Goal: Communication & Community: Answer question/provide support

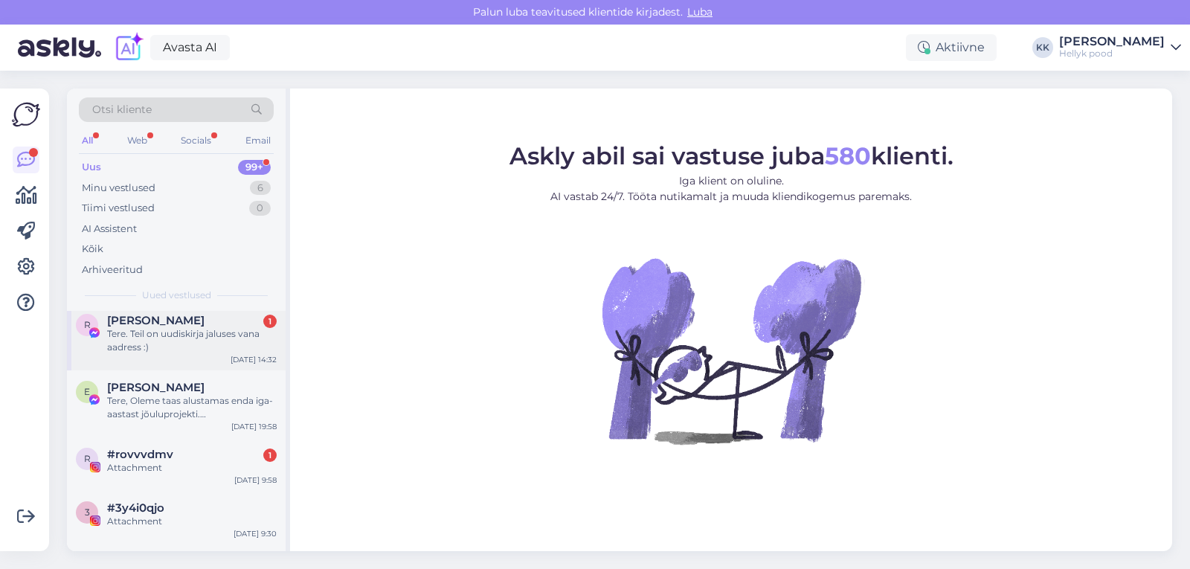
scroll to position [149, 0]
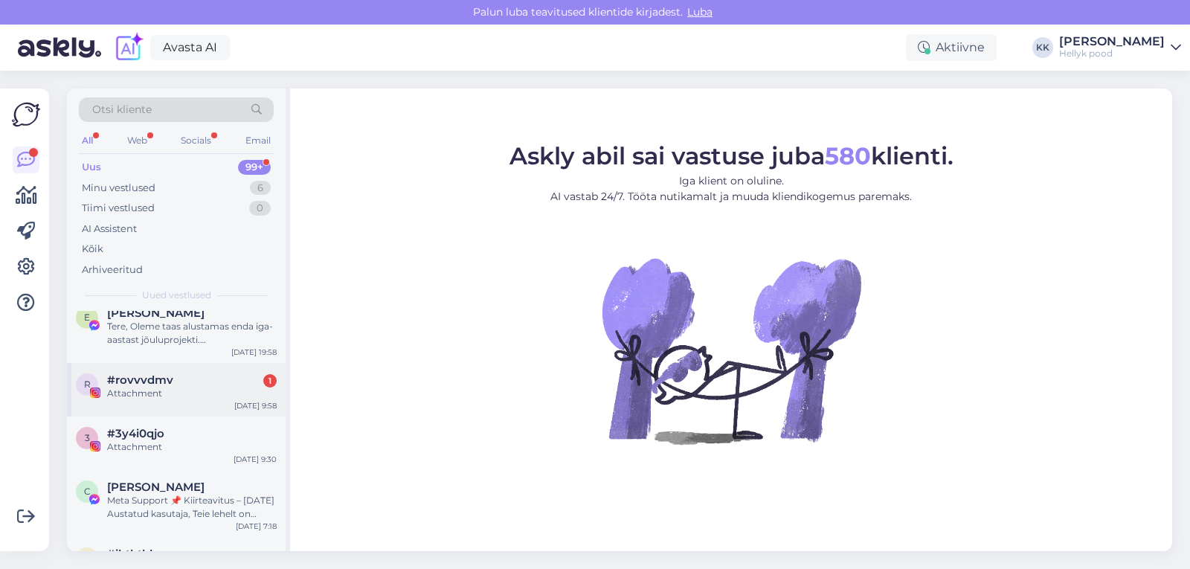
click at [149, 390] on div "Attachment" at bounding box center [192, 393] width 170 height 13
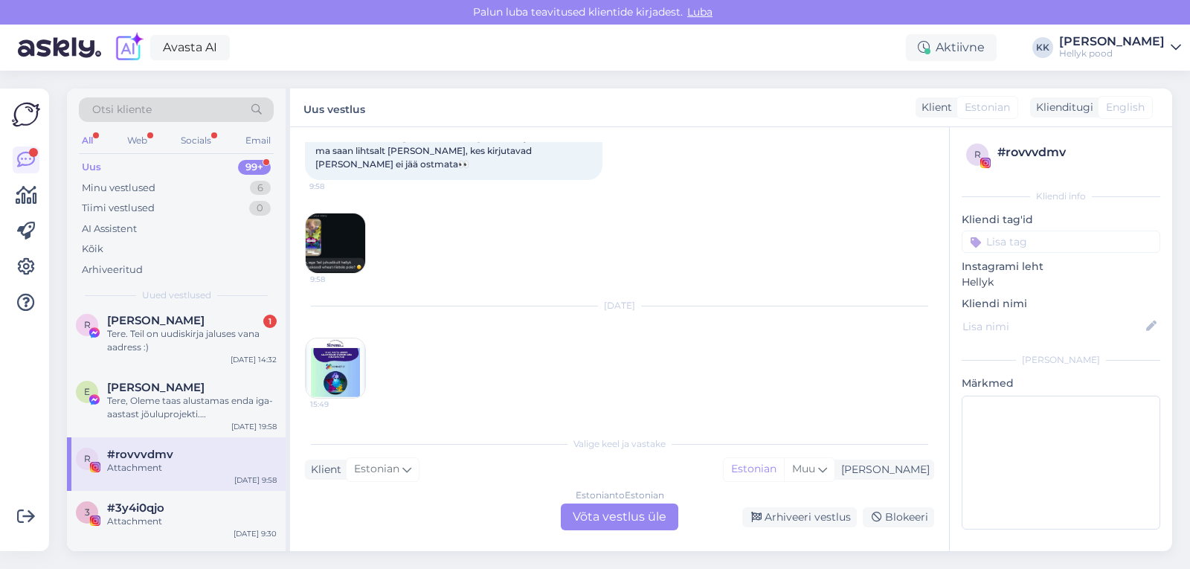
scroll to position [0, 0]
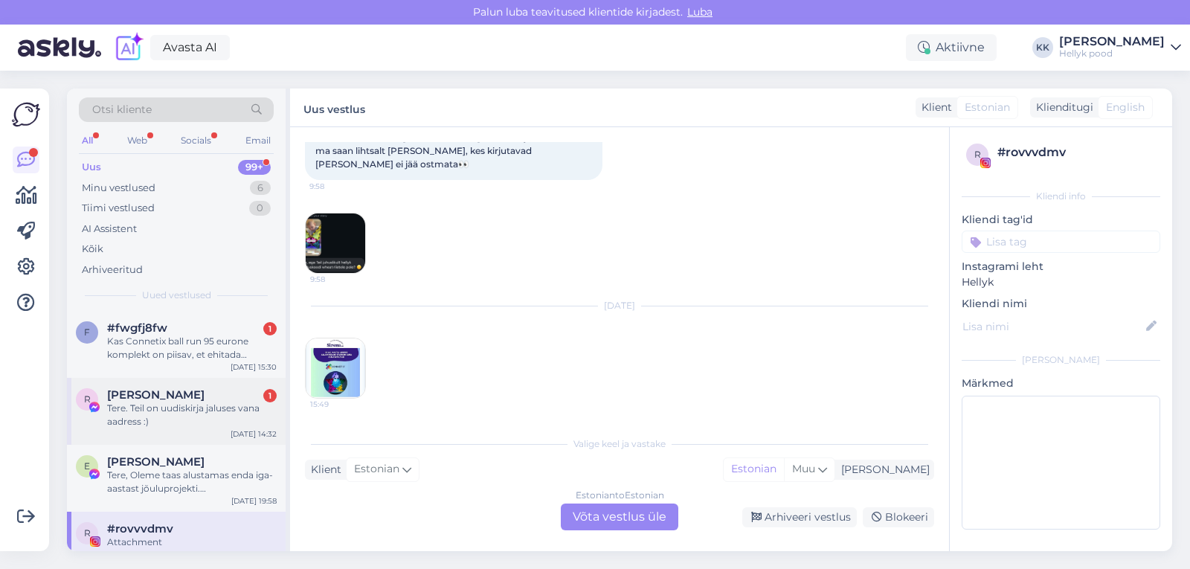
click at [178, 402] on div "Tere. Teil on uudiskirja jaluses vana aadress :)" at bounding box center [192, 415] width 170 height 27
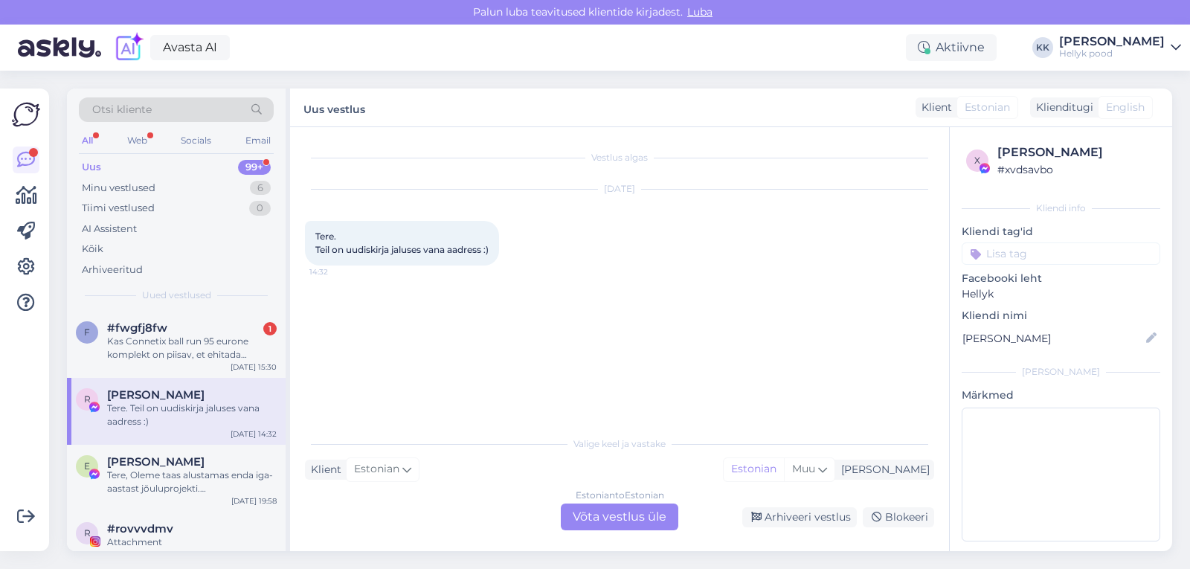
click at [590, 520] on div "Estonian to Estonian Võta vestlus üle" at bounding box center [619, 516] width 117 height 27
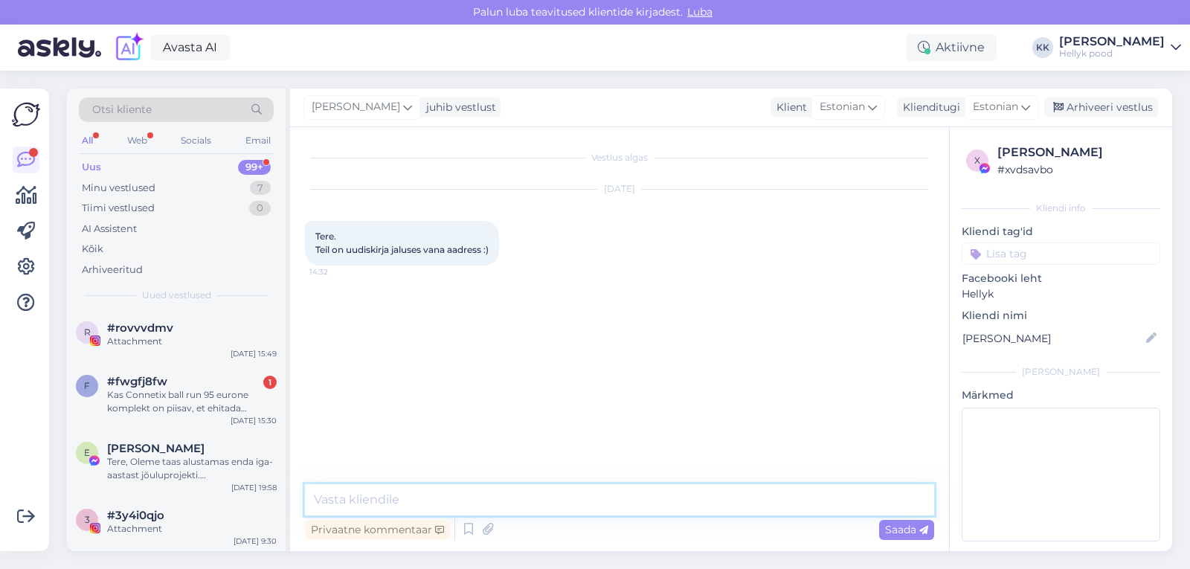
click at [417, 495] on textarea at bounding box center [619, 499] width 629 height 31
click at [341, 501] on textarea "Tere, aitäh, et jutisite tähelepanu apsakale" at bounding box center [619, 499] width 629 height 31
click at [364, 500] on textarea "Tere! A aitäh, et jutisite tähelepanu apsakale" at bounding box center [619, 499] width 629 height 31
click at [346, 499] on textarea "Tere! Aitäh, et jutisite tähelepanu apsakale" at bounding box center [619, 499] width 629 height 31
click at [587, 501] on textarea "Tere! Aitäh, et jutisite tähelepanu apsakale" at bounding box center [619, 499] width 629 height 31
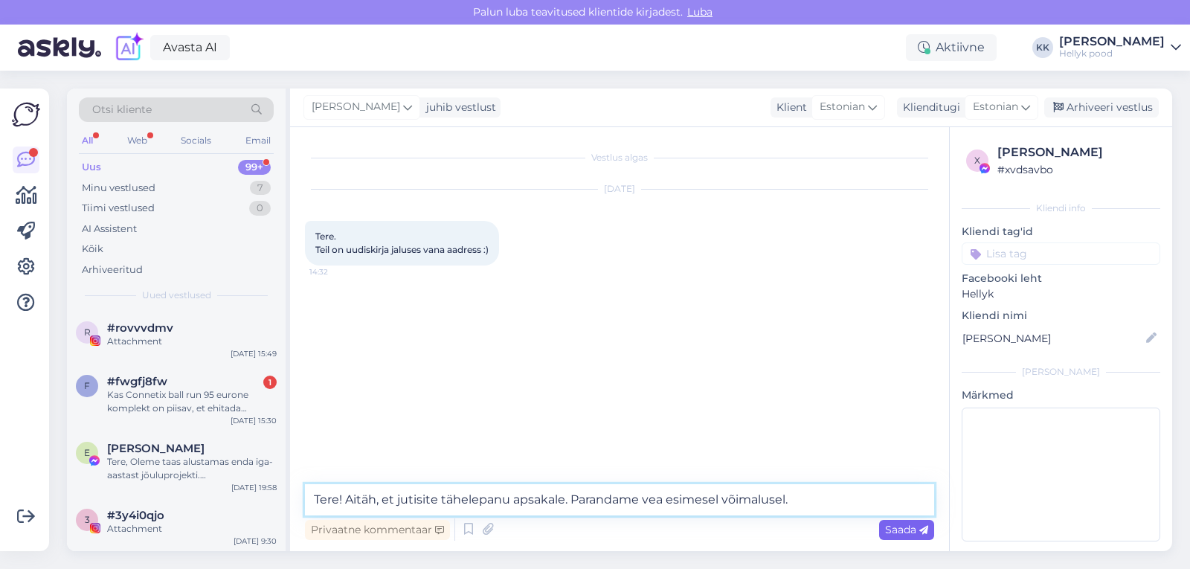
type textarea "Tere! Aitäh, et jutisite tähelepanu apsakale. Parandame vea esimesel võimalusel."
click at [898, 530] on span "Saada" at bounding box center [906, 529] width 43 height 13
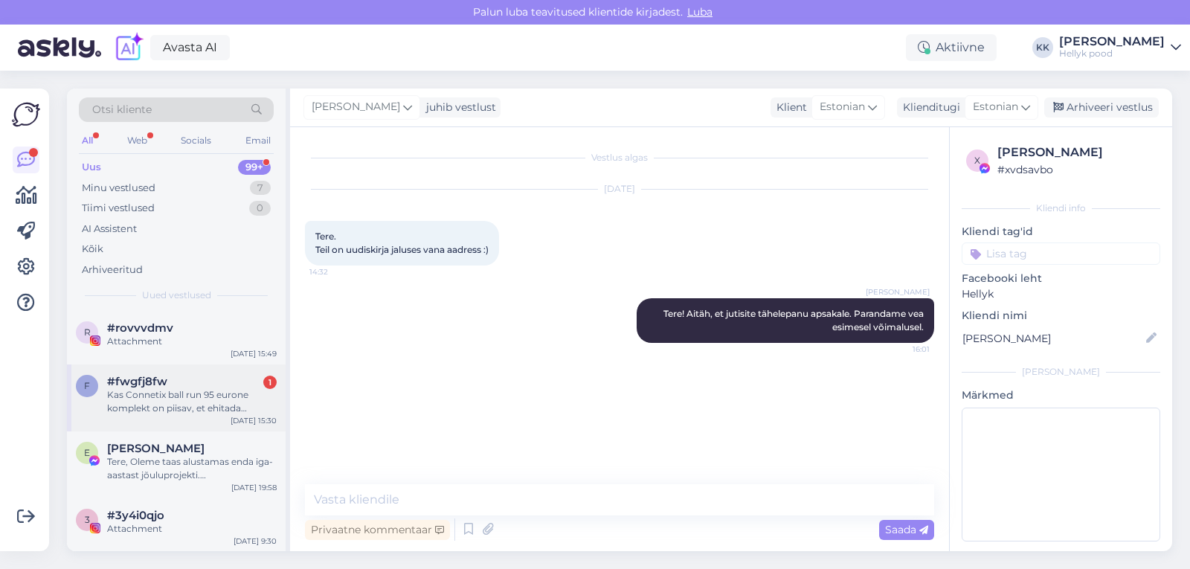
click at [203, 395] on div "Kas Connetix ball run 95 eurone komplekt on piisav, et ehitada pallirada? Kas k…" at bounding box center [192, 401] width 170 height 27
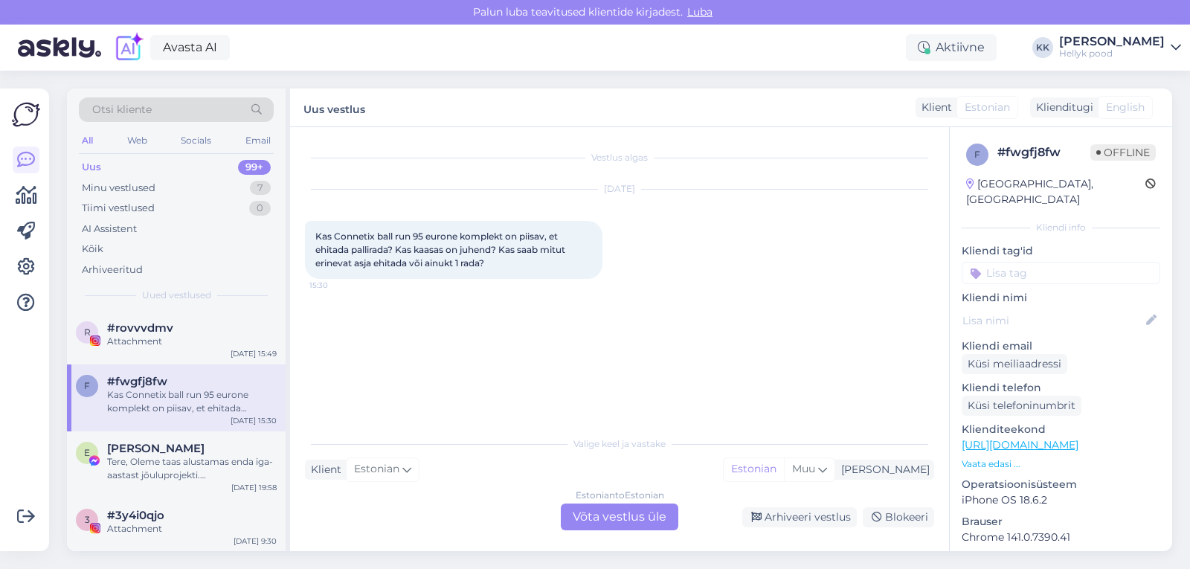
click at [631, 521] on div "Estonian to Estonian Võta vestlus üle" at bounding box center [619, 516] width 117 height 27
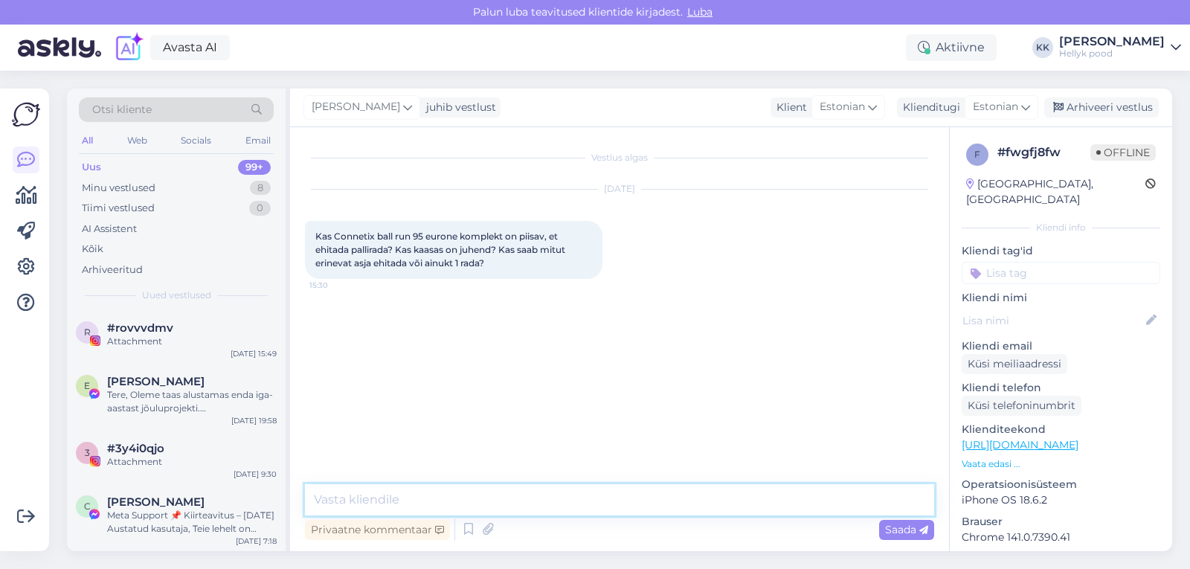
click at [422, 501] on textarea at bounding box center [619, 499] width 629 height 31
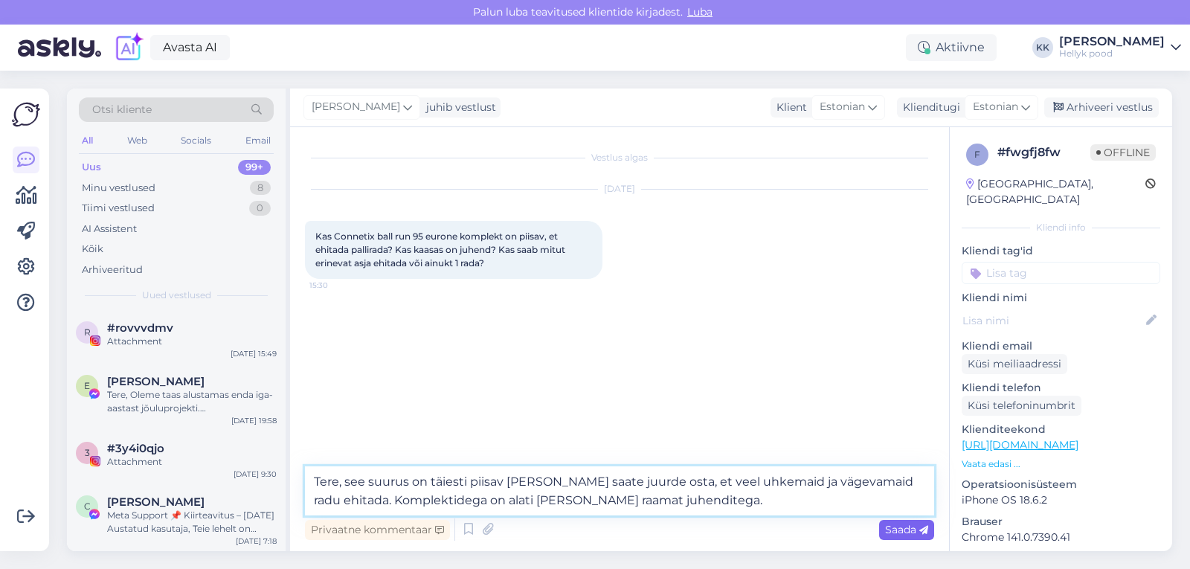
type textarea "Tere, see suurus on täiesti piisav ja alati saate juurde osta, et veel uhkemaid…"
click at [895, 538] on div "Saada" at bounding box center [906, 530] width 55 height 20
